Goal: Task Accomplishment & Management: Use online tool/utility

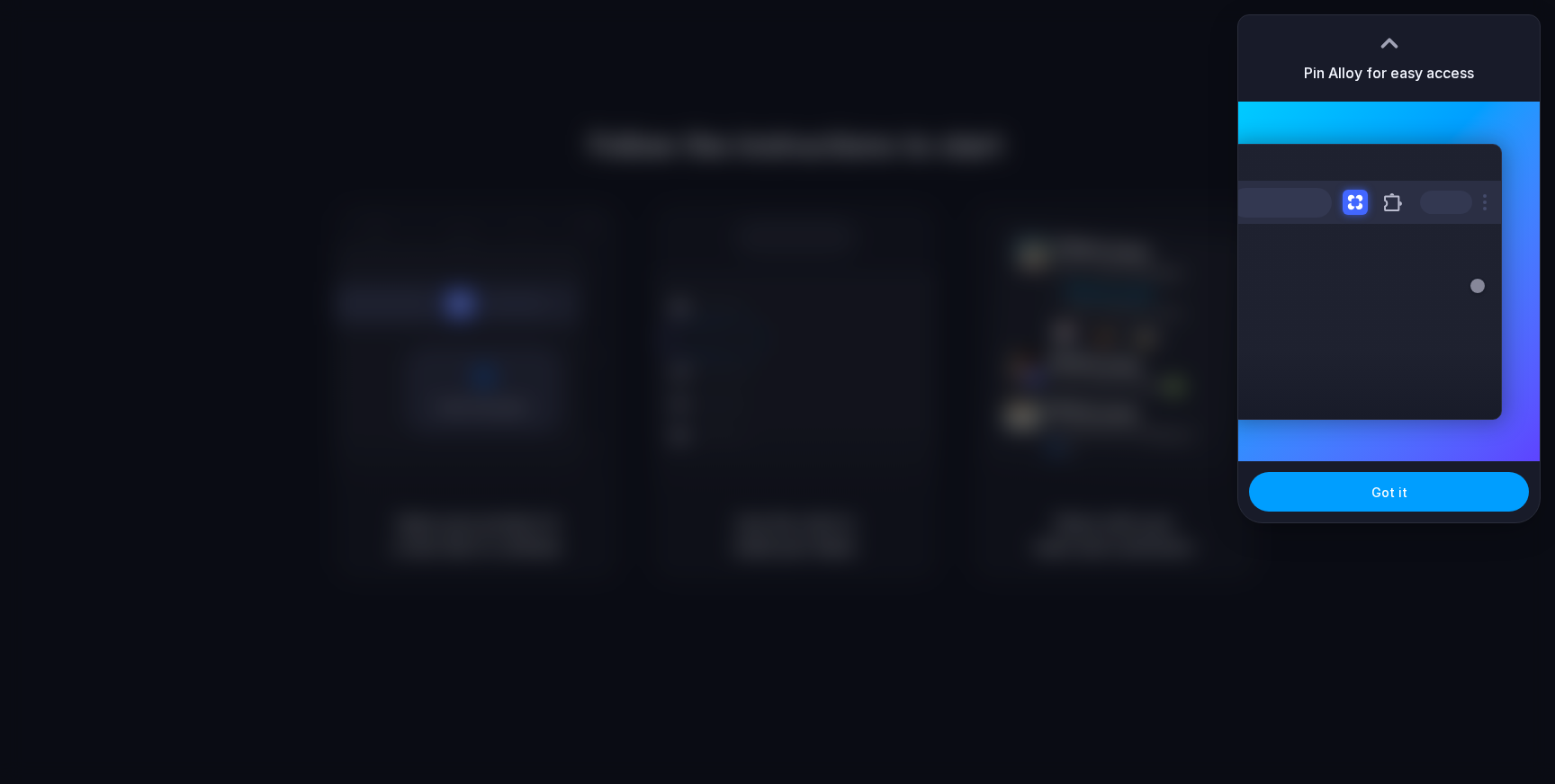
click at [1408, 496] on button "Got it" at bounding box center [1389, 492] width 280 height 39
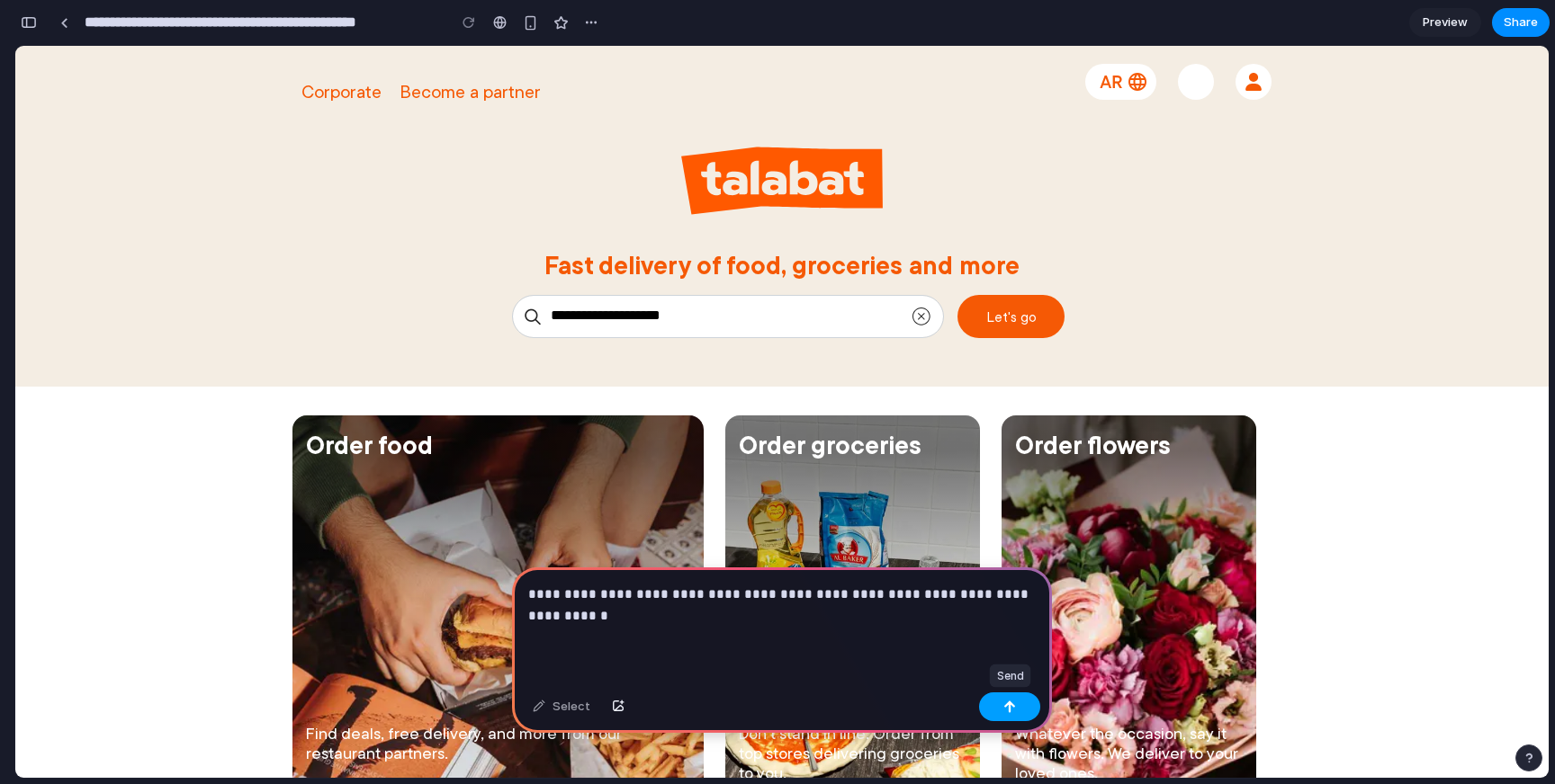
click at [1008, 704] on div "button" at bounding box center [1009, 706] width 13 height 13
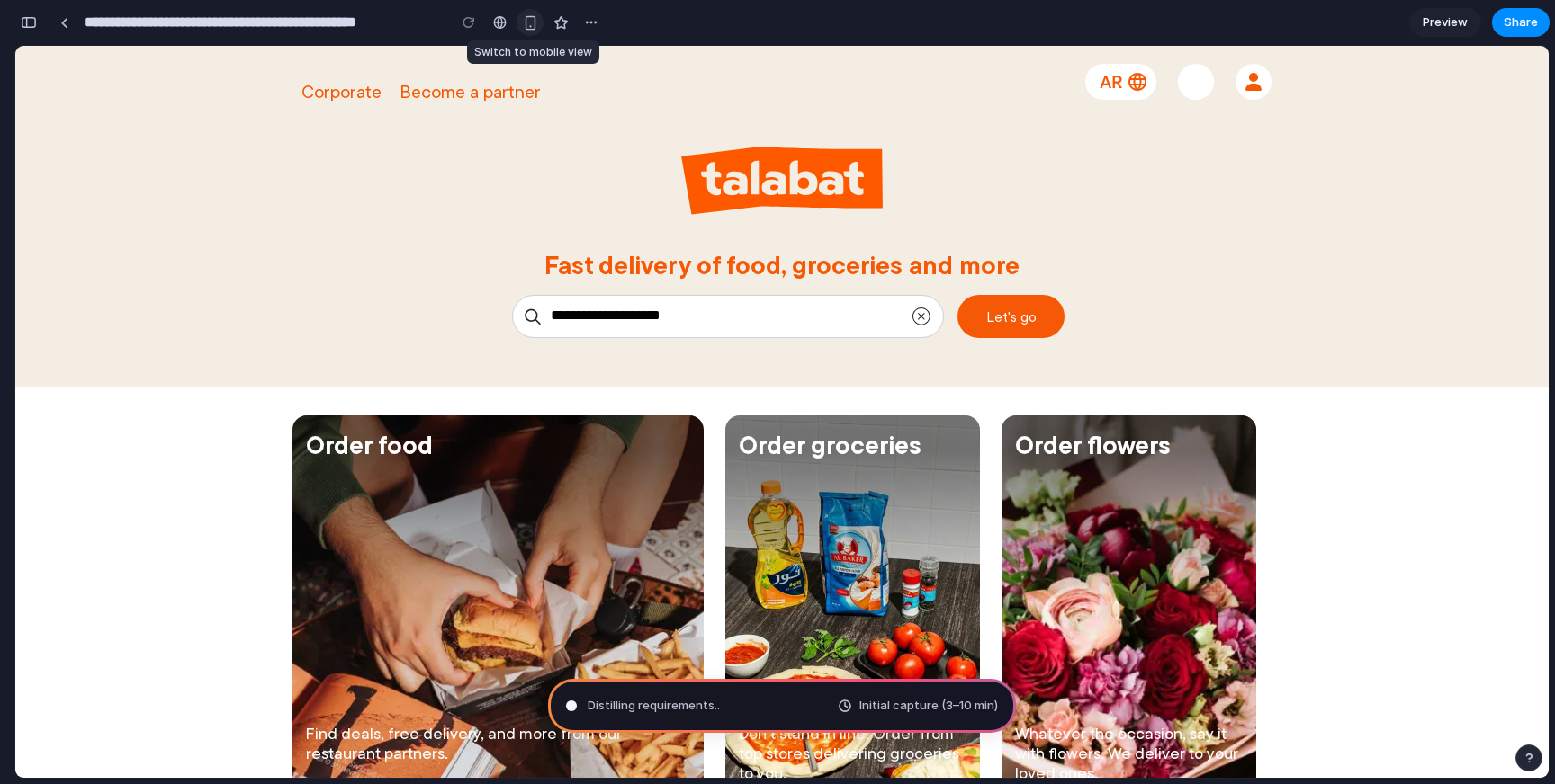
click at [530, 23] on div "button" at bounding box center [531, 24] width 16 height 16
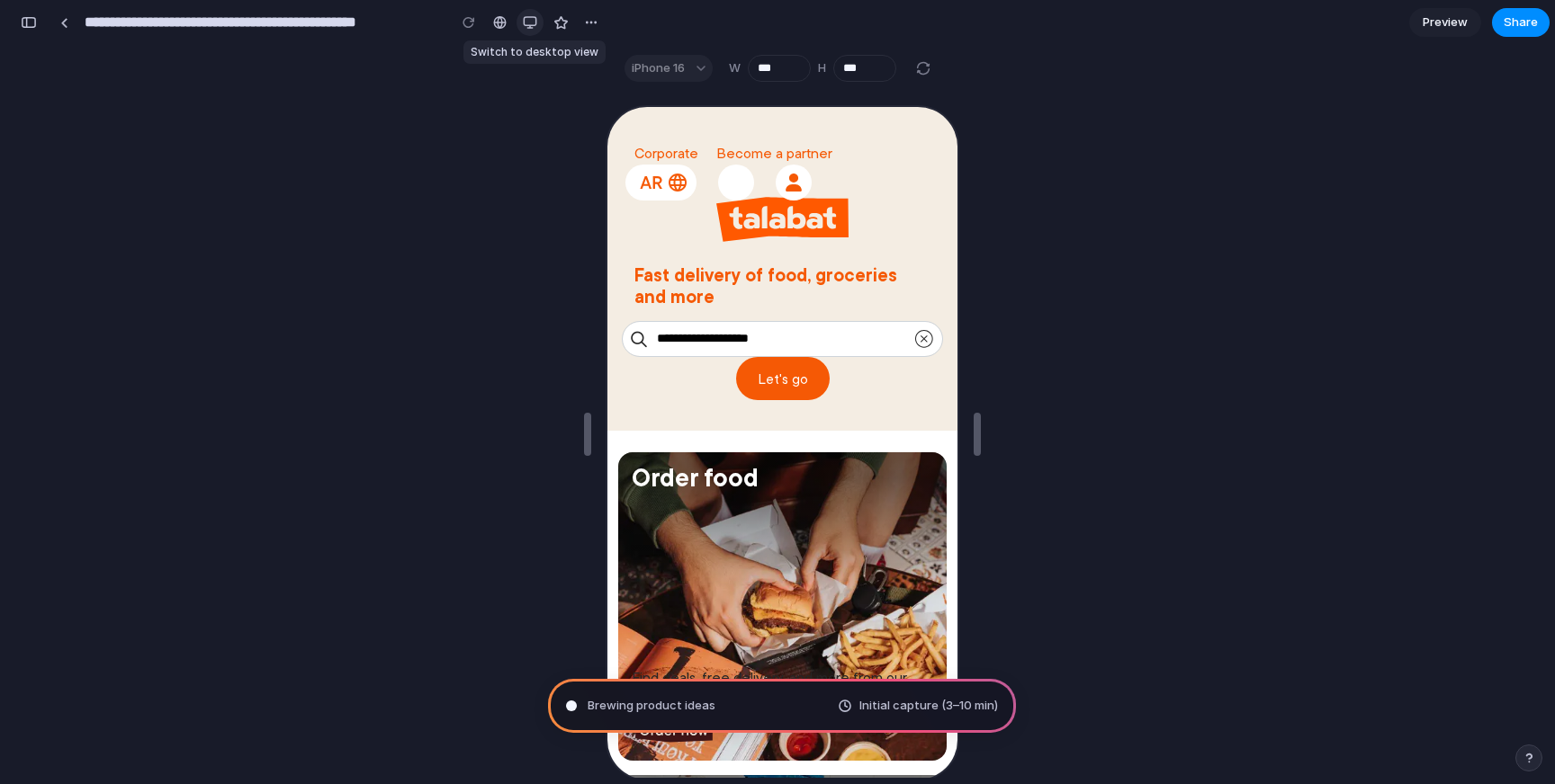
click at [529, 21] on div "button" at bounding box center [530, 23] width 15 height 15
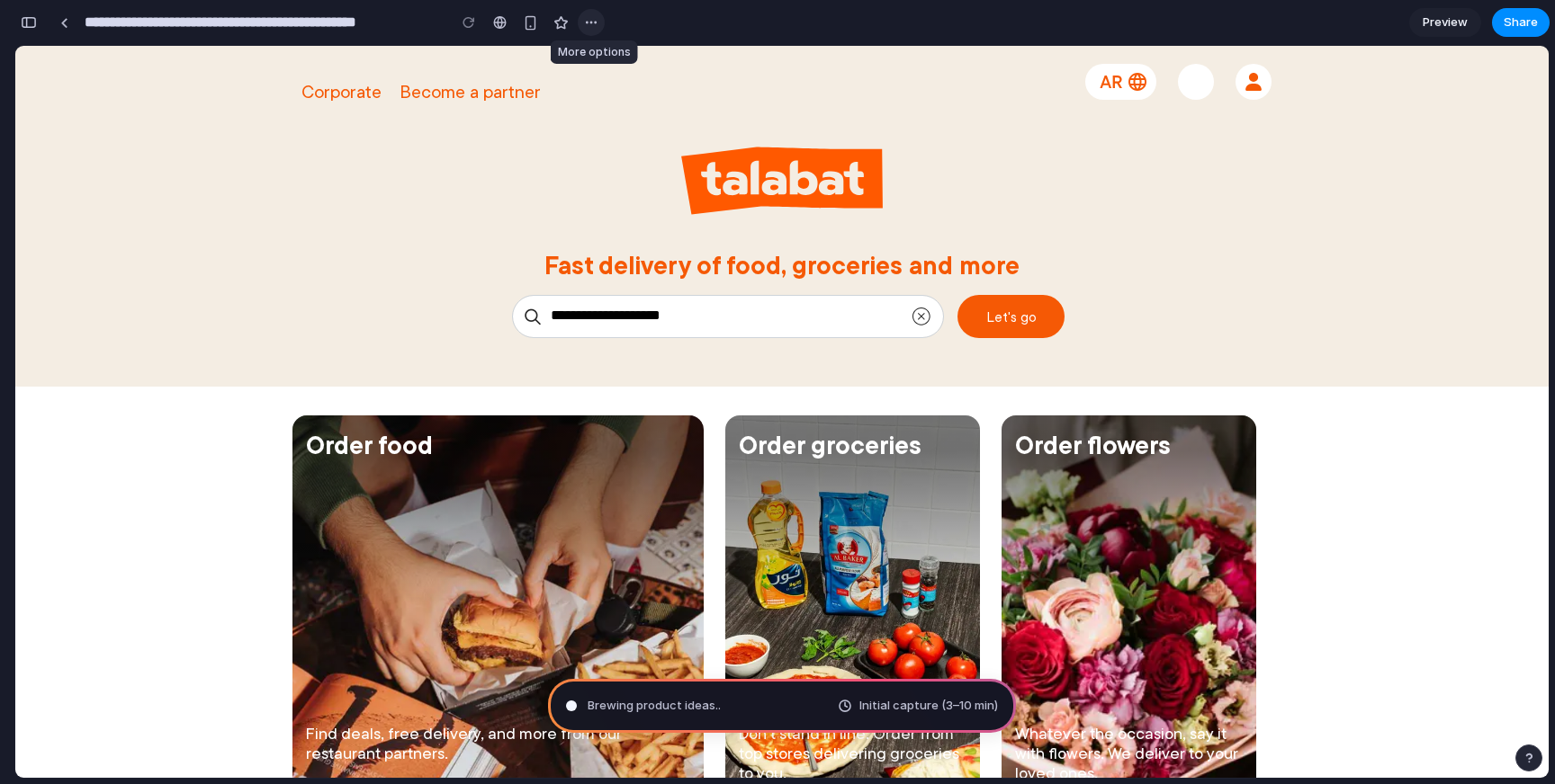
click at [586, 21] on div "button" at bounding box center [591, 23] width 15 height 15
click at [586, 21] on div "Duplicate Delete" at bounding box center [778, 392] width 1555 height 784
click at [31, 18] on div "button" at bounding box center [29, 22] width 16 height 13
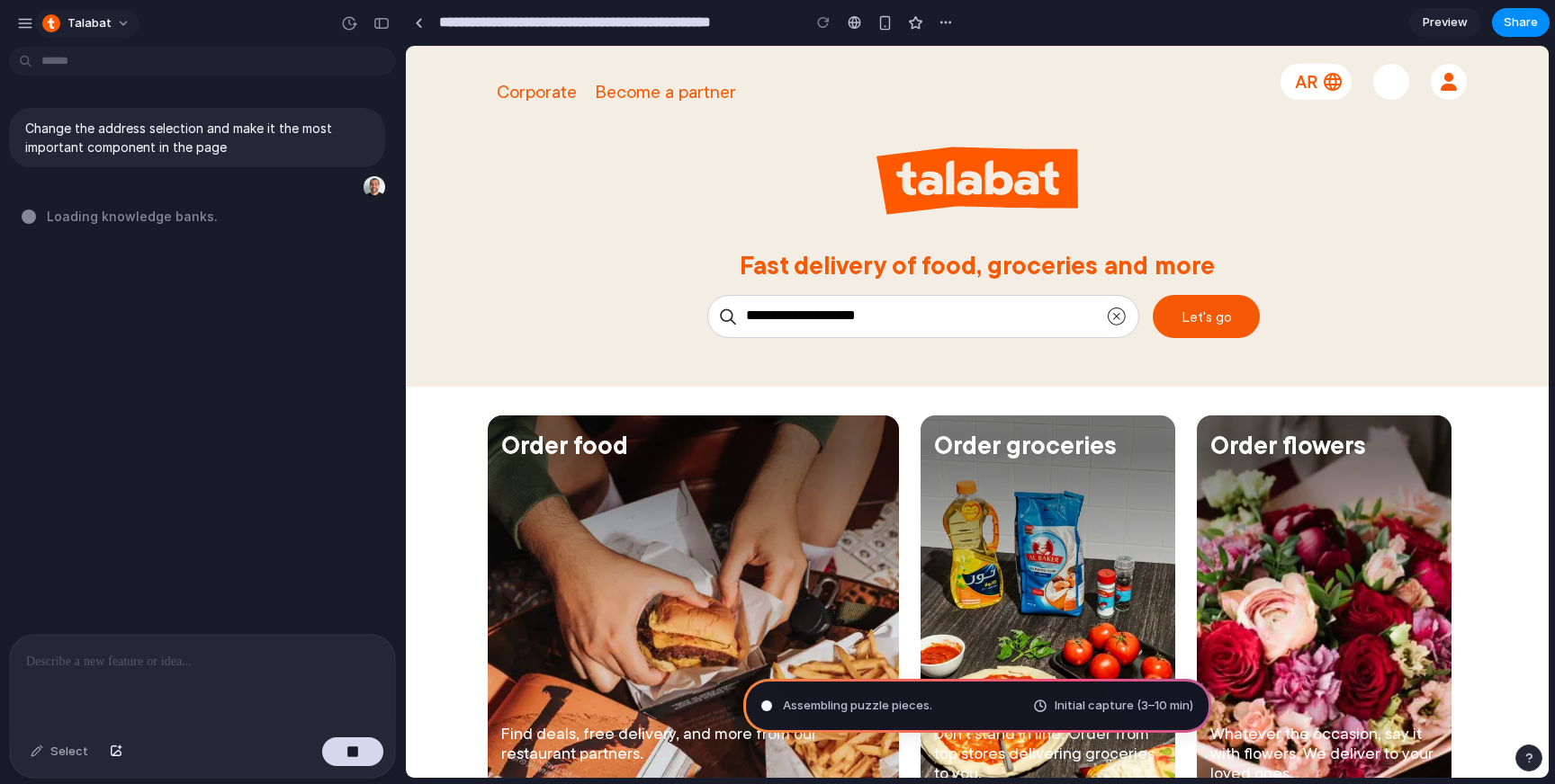
click at [118, 20] on button "Talabat" at bounding box center [87, 23] width 104 height 28
click at [146, 336] on div "Settings Invite members Change theme Sign out" at bounding box center [778, 392] width 1555 height 784
click at [25, 24] on div "button" at bounding box center [25, 24] width 16 height 16
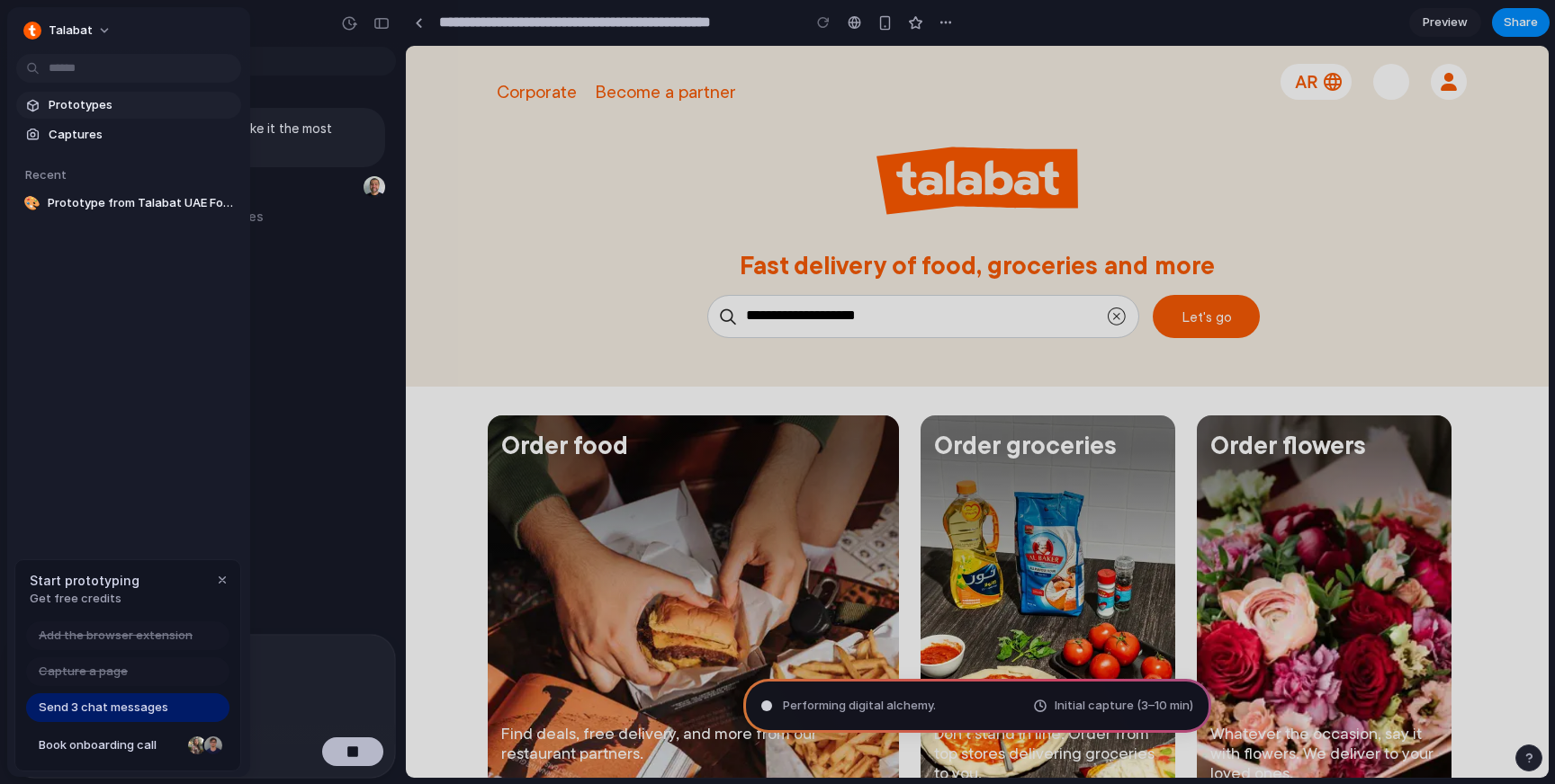
click at [101, 104] on span "Prototypes" at bounding box center [141, 105] width 186 height 18
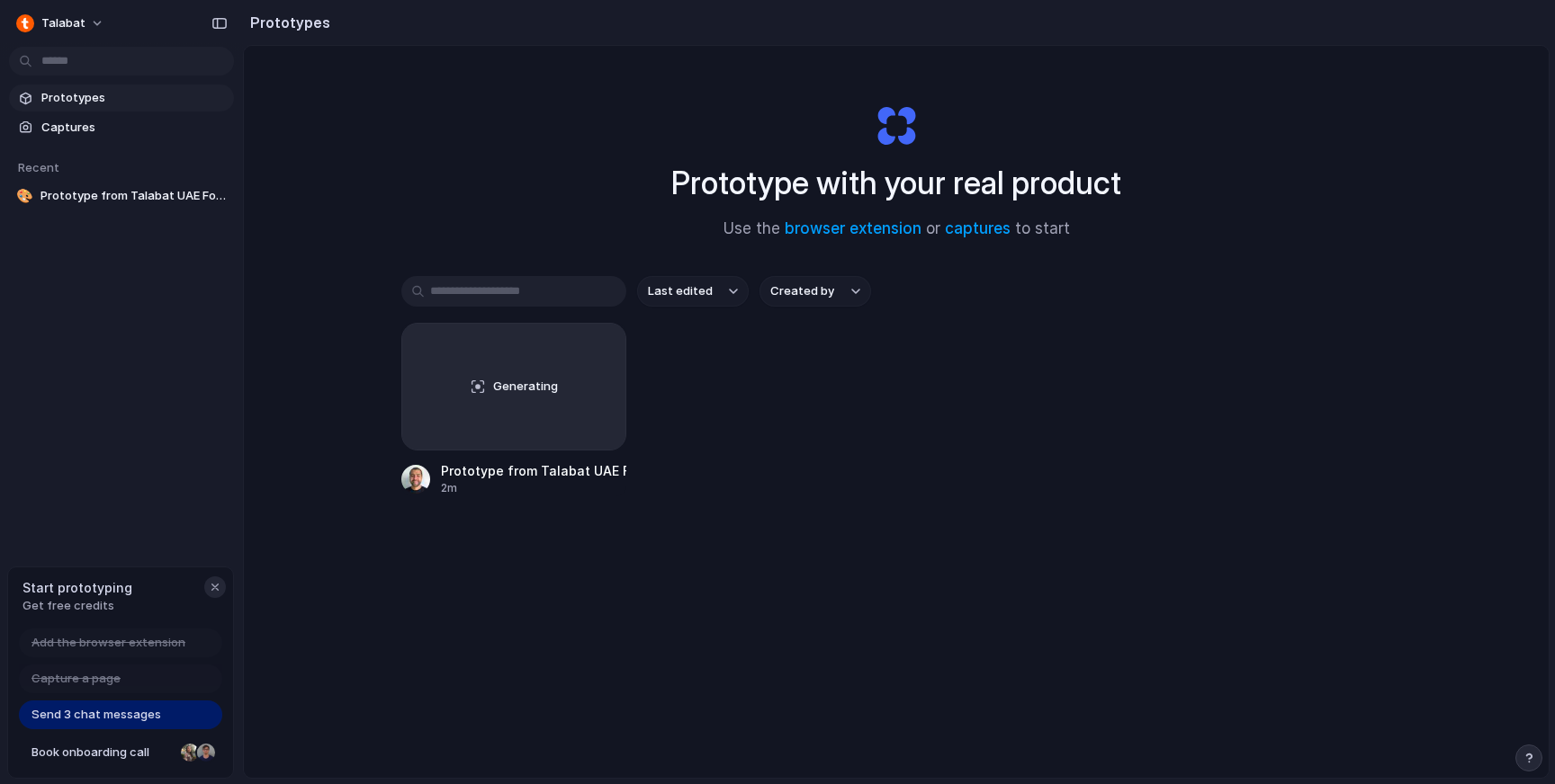
click at [214, 588] on div "button" at bounding box center [215, 588] width 15 height 15
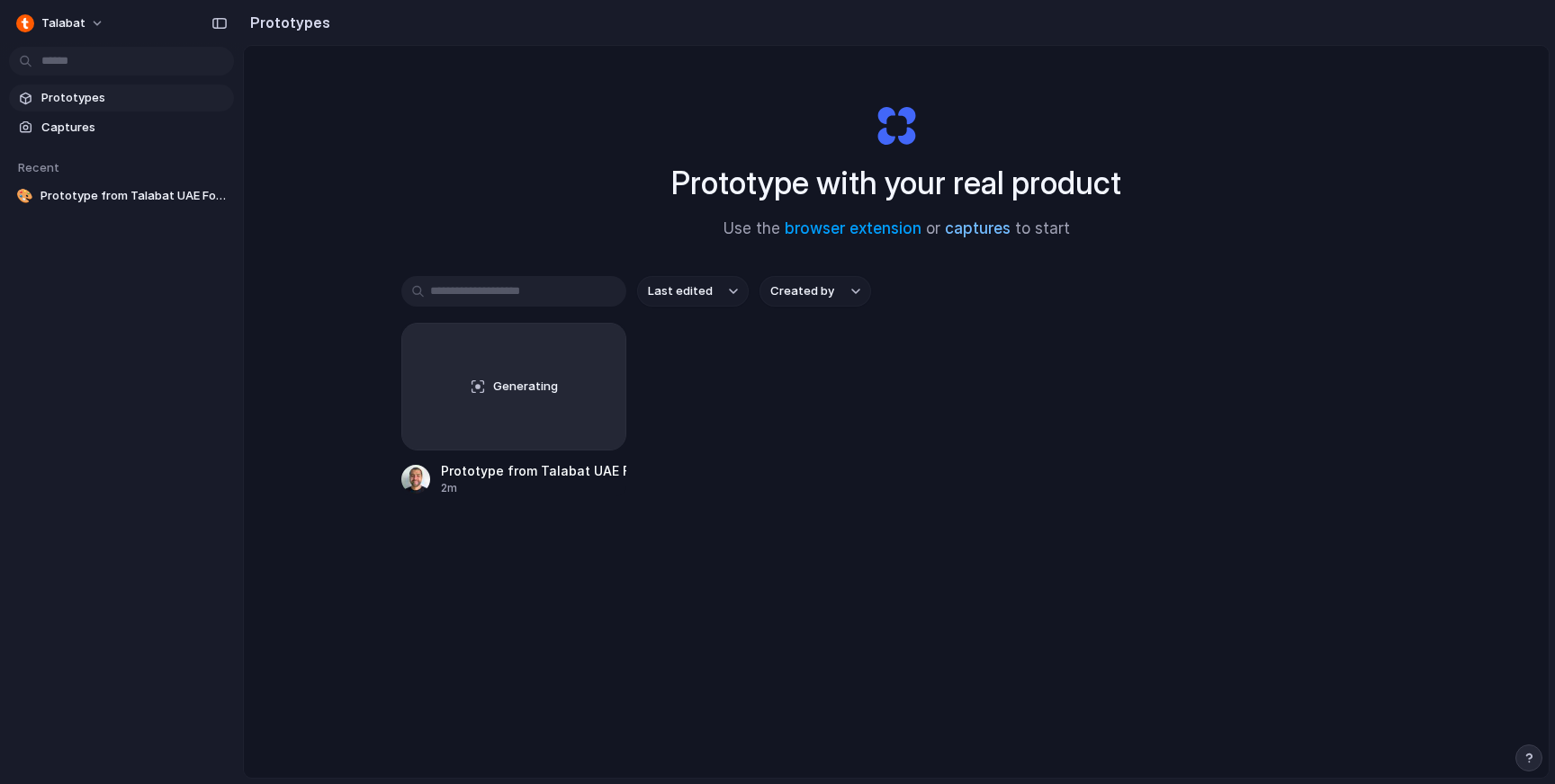
click at [974, 237] on link "captures" at bounding box center [977, 228] width 66 height 18
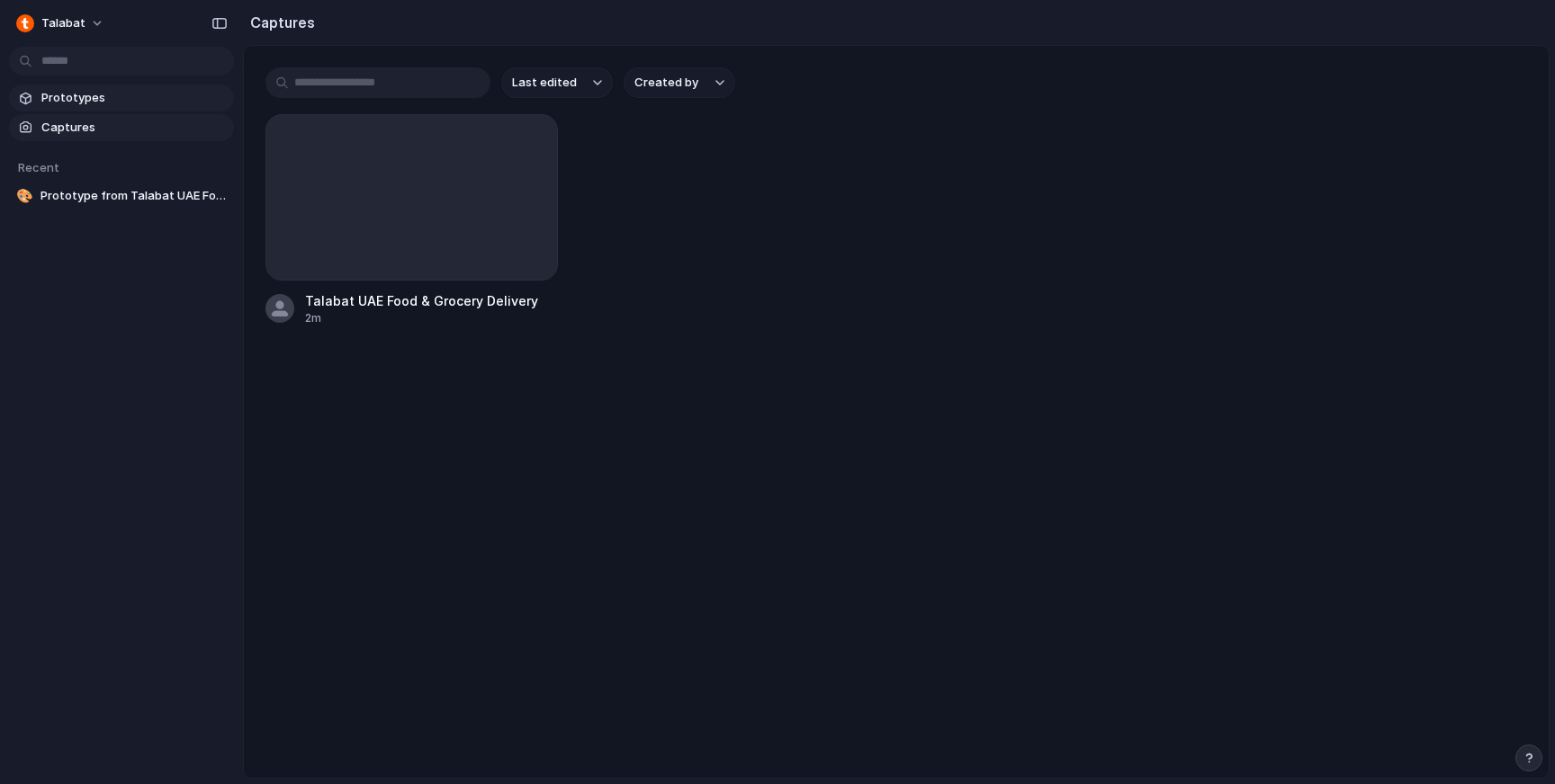
click at [82, 94] on span "Prototypes" at bounding box center [134, 98] width 186 height 18
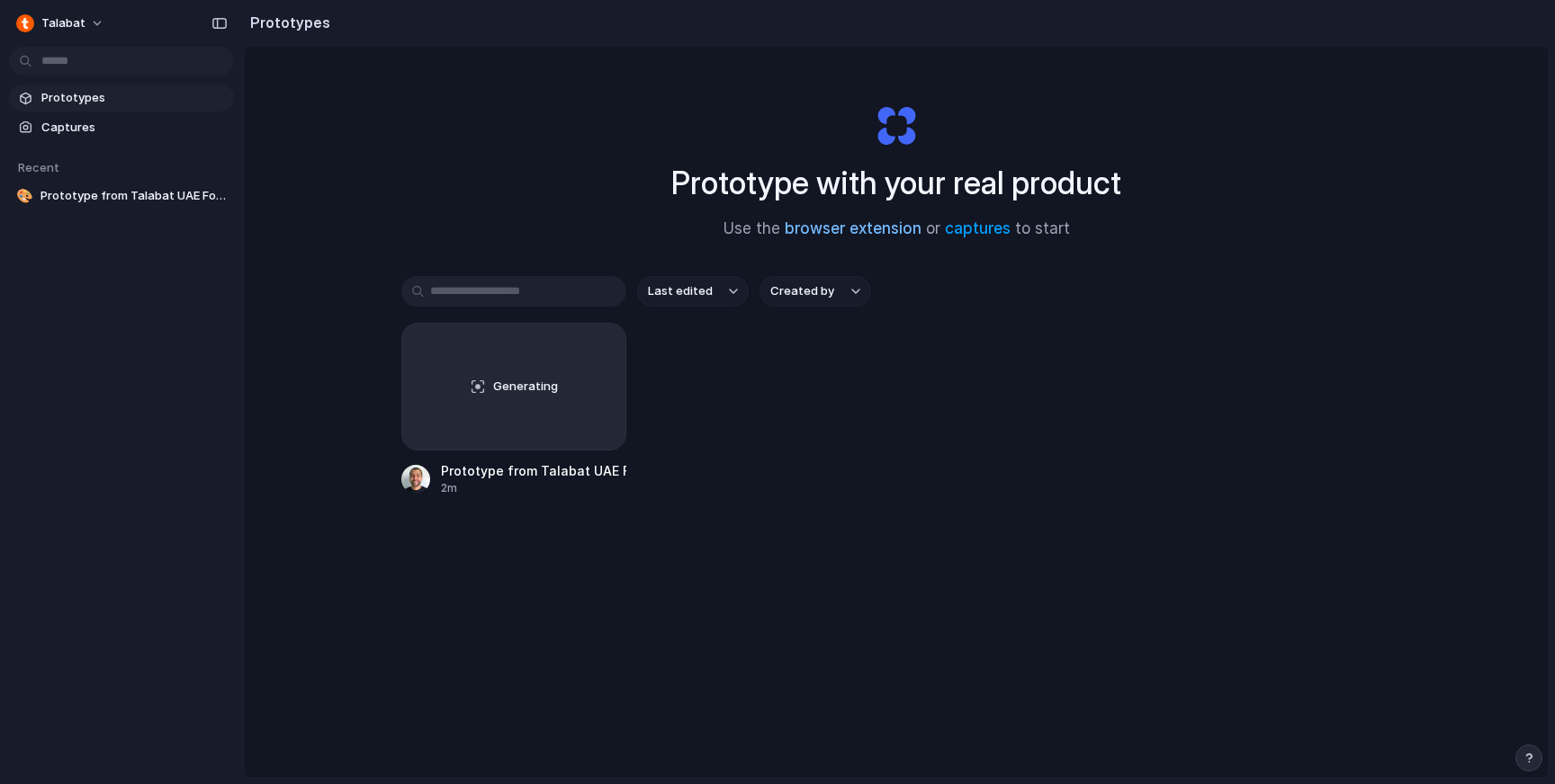
click at [826, 223] on link "browser extension" at bounding box center [852, 228] width 137 height 18
click at [125, 189] on span "Address Selection Focus for Talabat UAE" at bounding box center [134, 196] width 187 height 18
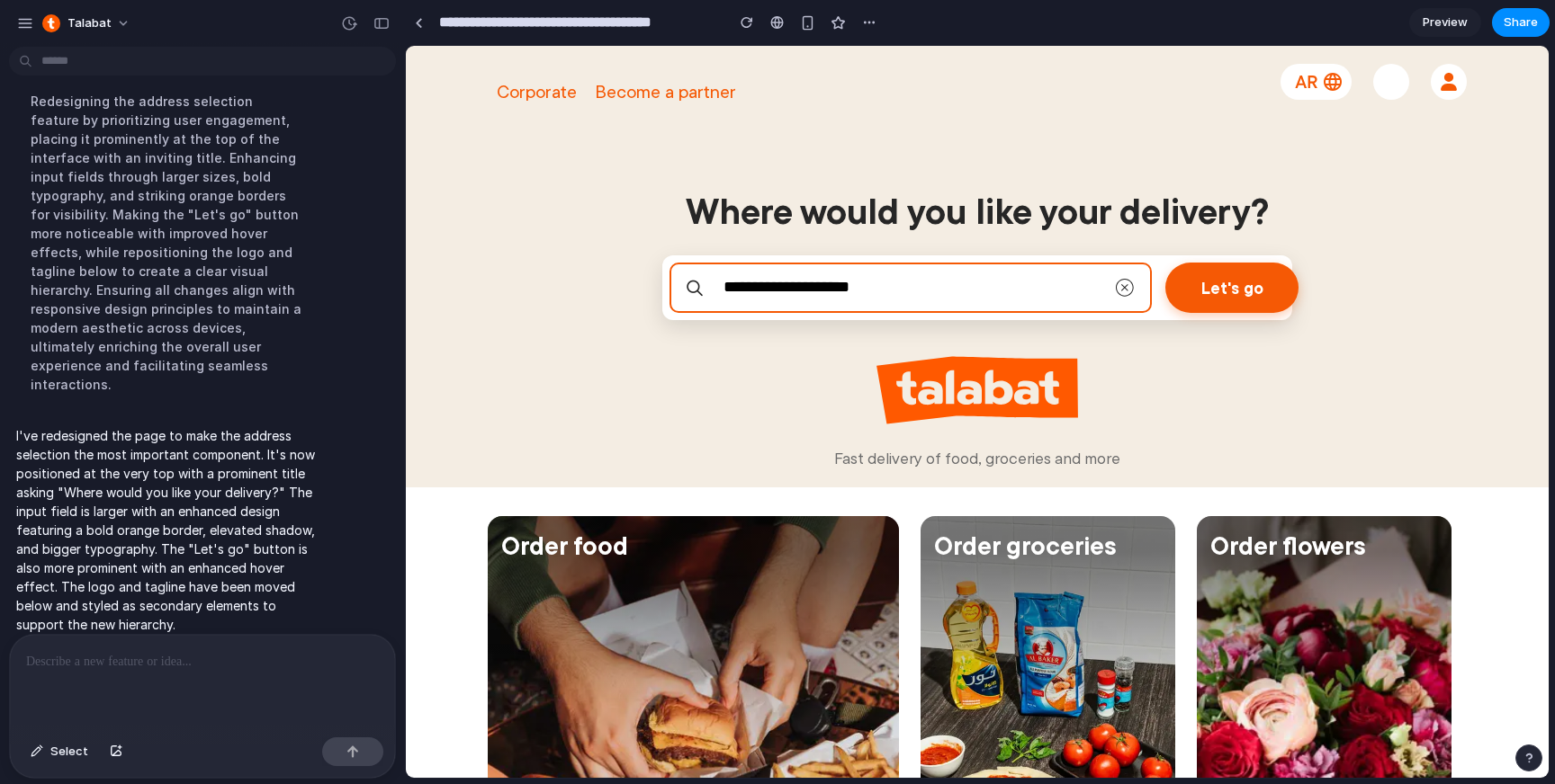
click at [775, 364] on section "**********" at bounding box center [977, 305] width 1143 height 366
click at [1036, 208] on h1 "Where would you like your delivery?" at bounding box center [977, 211] width 677 height 43
click at [1055, 136] on section "**********" at bounding box center [977, 305] width 1143 height 366
click at [1126, 283] on img at bounding box center [1125, 288] width 22 height 22
click at [1182, 288] on button "Let's go" at bounding box center [1233, 286] width 134 height 50
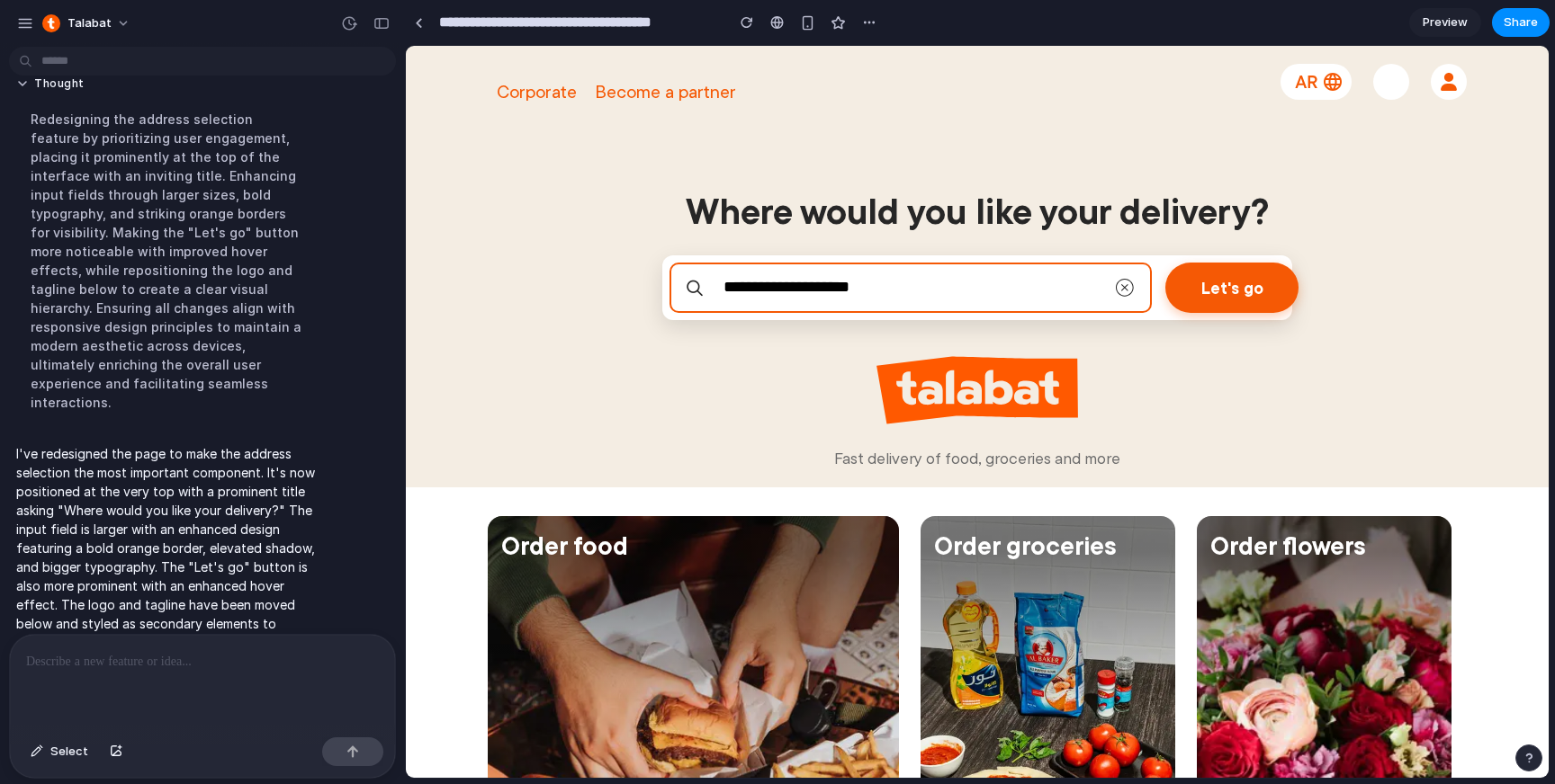
scroll to position [152, 0]
